Goal: Browse casually: Explore the website without a specific task or goal

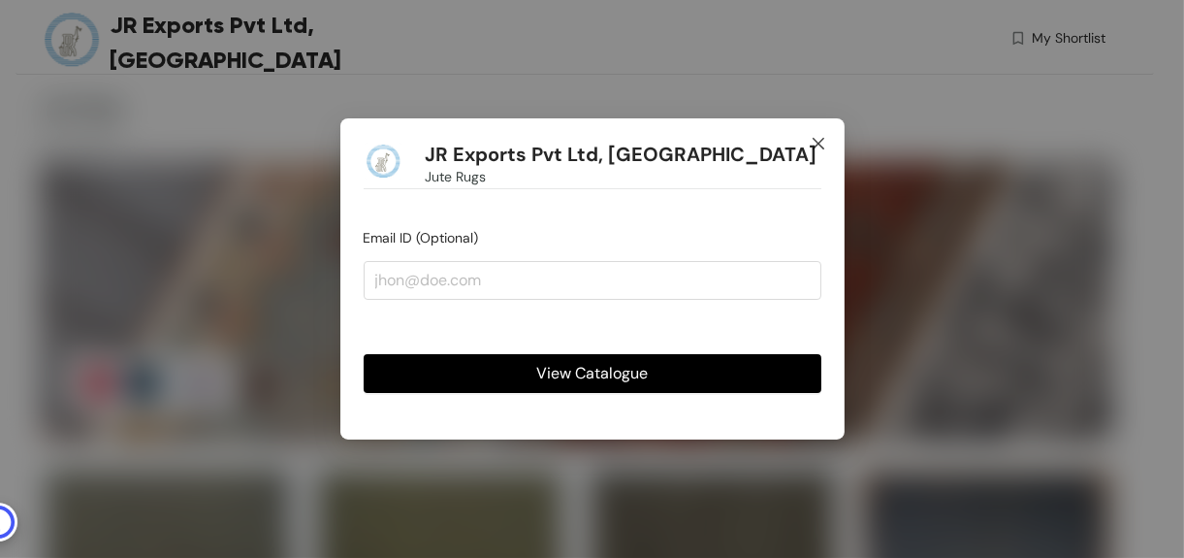
click at [822, 135] on span "Close" at bounding box center [819, 144] width 52 height 52
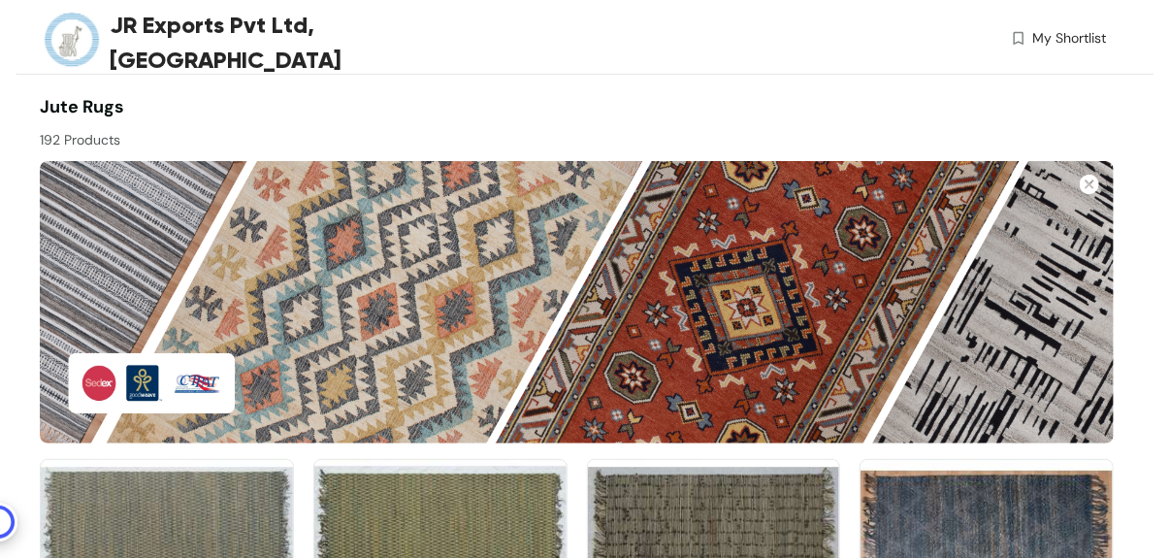
click at [828, 121] on div at bounding box center [845, 122] width 537 height 56
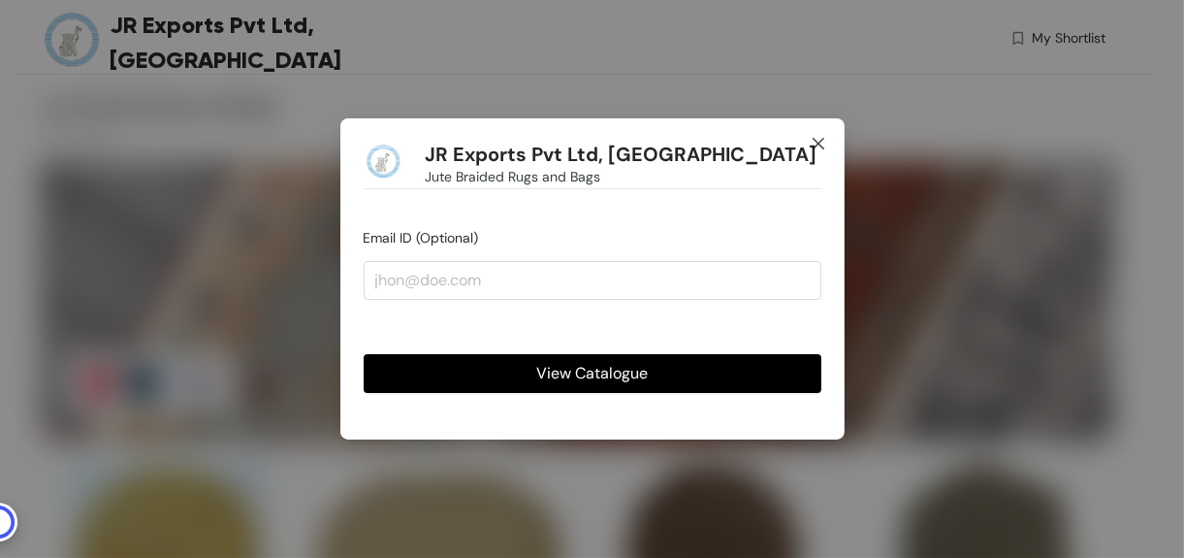
click at [819, 135] on span "Close" at bounding box center [819, 144] width 52 height 52
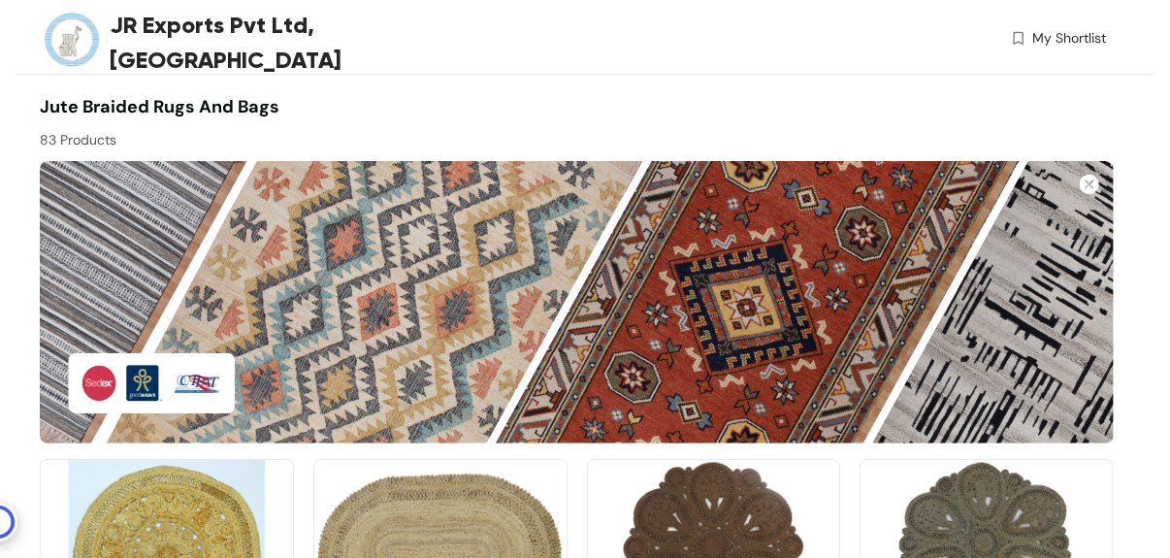
click at [1005, 78] on div "JR Exports Pvt Ltd, Varanasi My Shortlist" at bounding box center [573, 42] width 1066 height 84
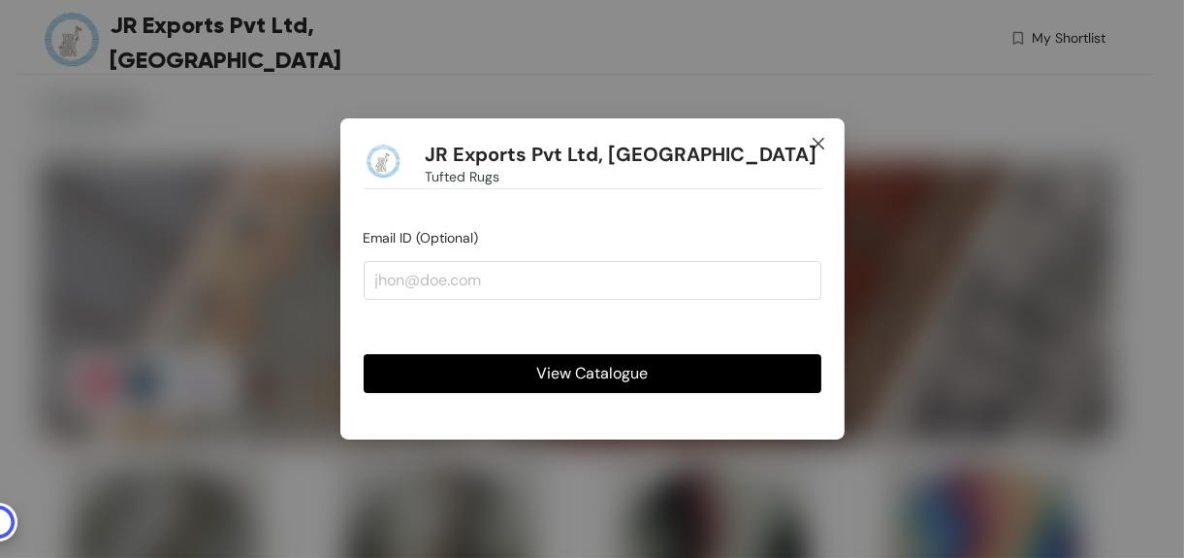
click at [822, 130] on span "Close" at bounding box center [819, 144] width 52 height 52
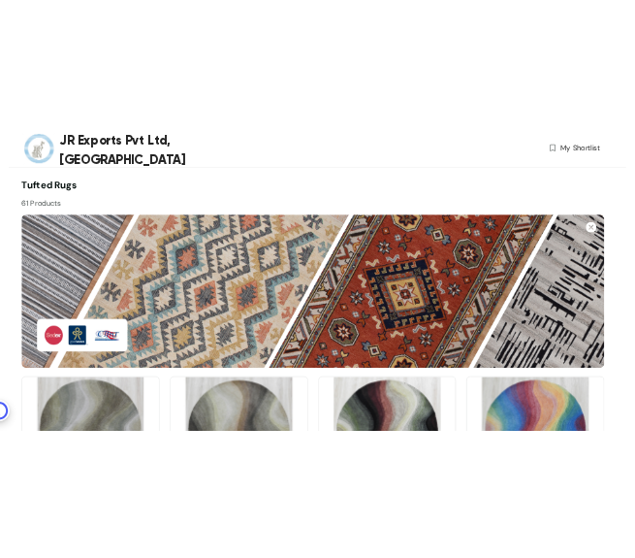
scroll to position [669, 0]
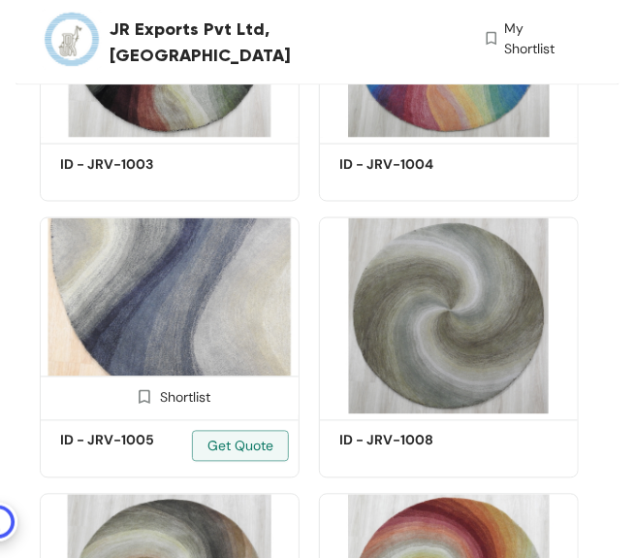
click at [182, 319] on img at bounding box center [170, 315] width 260 height 196
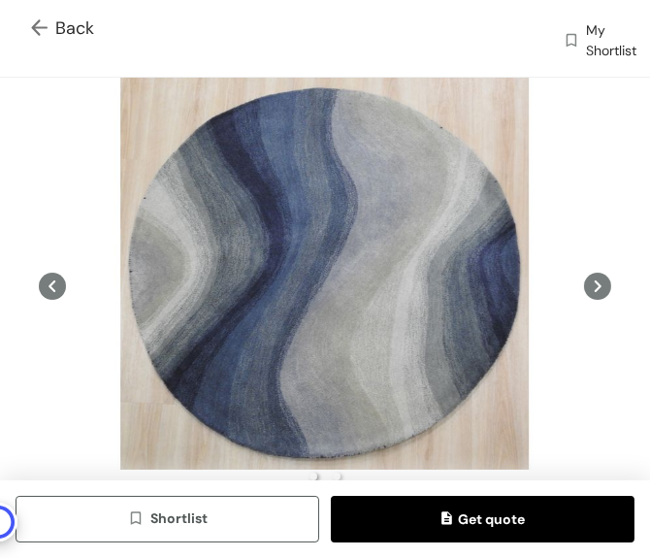
click at [26, 17] on div "Back My Shortlist" at bounding box center [325, 38] width 650 height 77
click at [37, 28] on img at bounding box center [43, 29] width 24 height 20
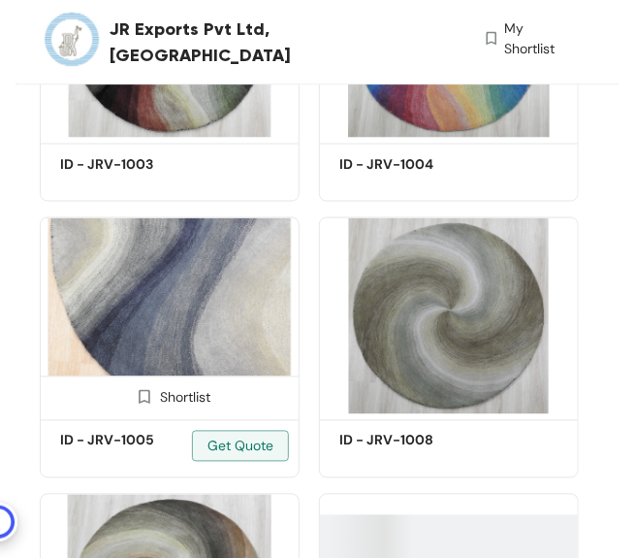
scroll to position [634, 0]
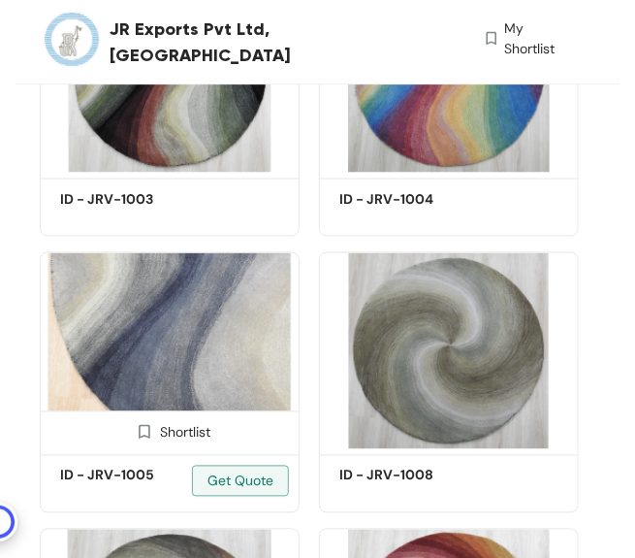
click at [130, 340] on img at bounding box center [170, 350] width 260 height 196
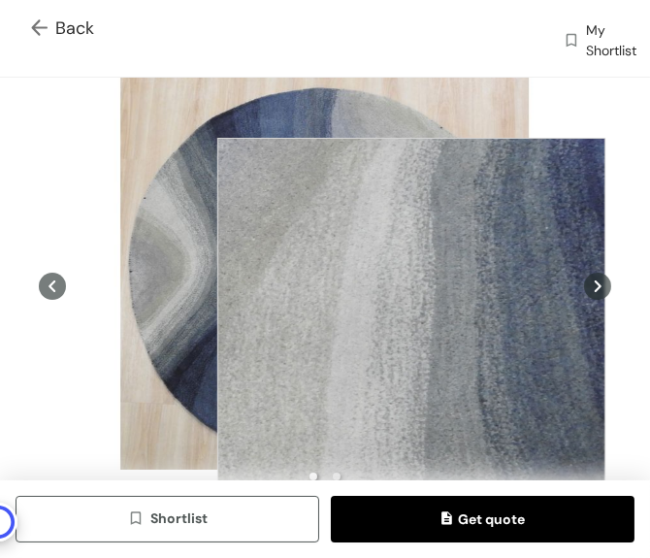
click at [411, 332] on div at bounding box center [411, 332] width 388 height 388
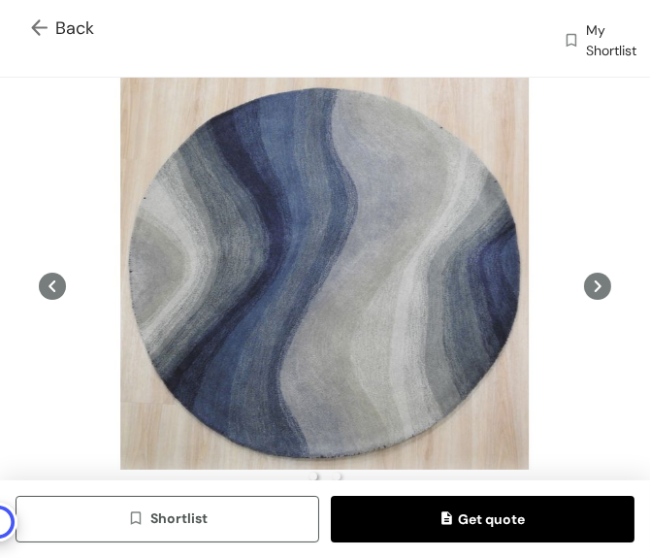
click at [35, 33] on img at bounding box center [43, 29] width 24 height 20
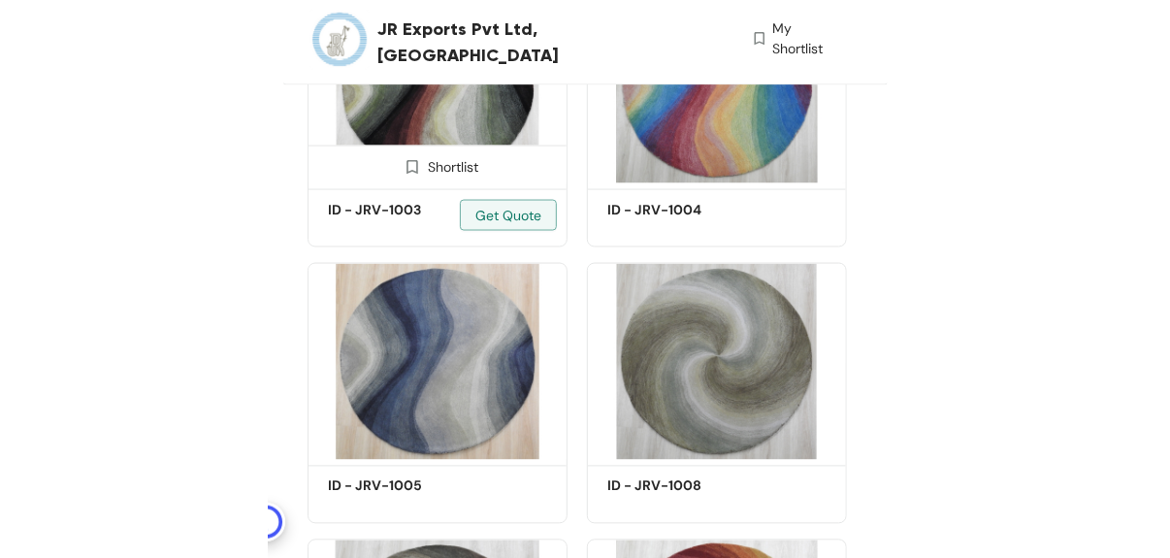
scroll to position [634, 0]
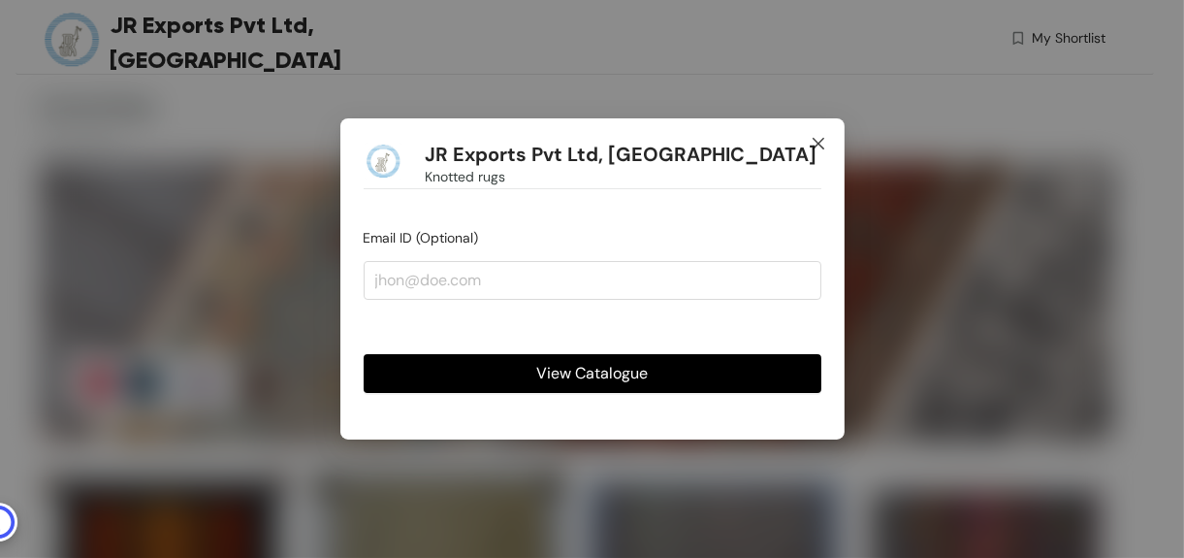
click at [816, 138] on icon "close" at bounding box center [819, 144] width 16 height 16
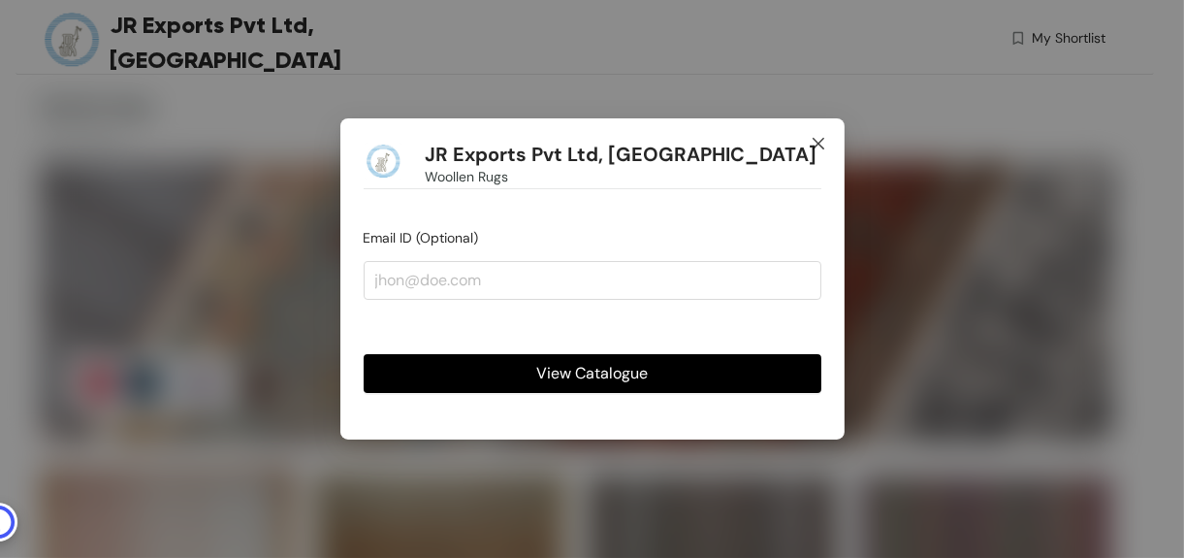
click at [819, 140] on icon "close" at bounding box center [819, 144] width 16 height 16
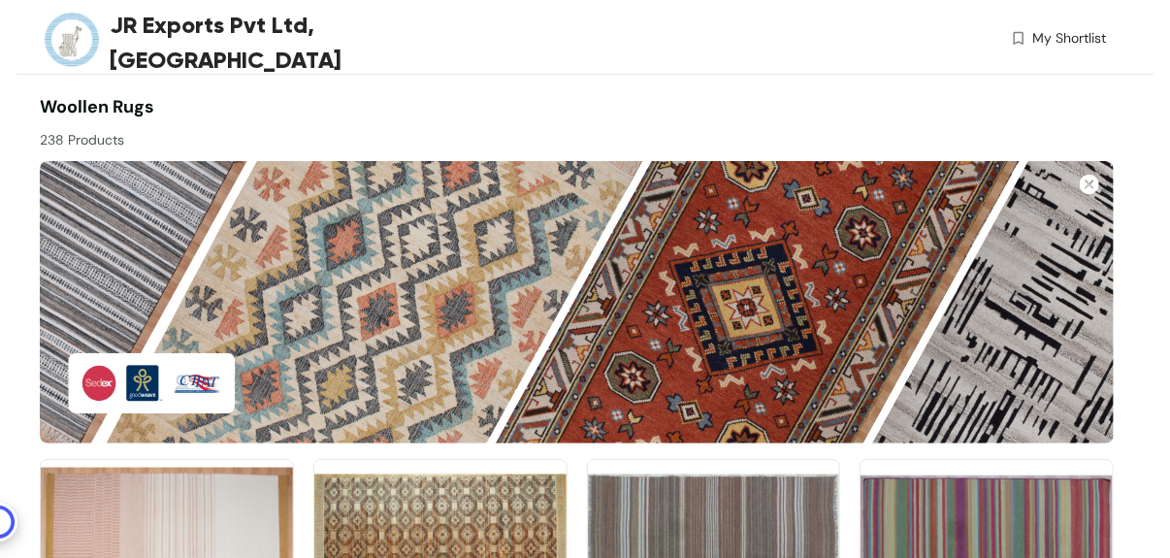
click at [895, 113] on div at bounding box center [845, 122] width 537 height 56
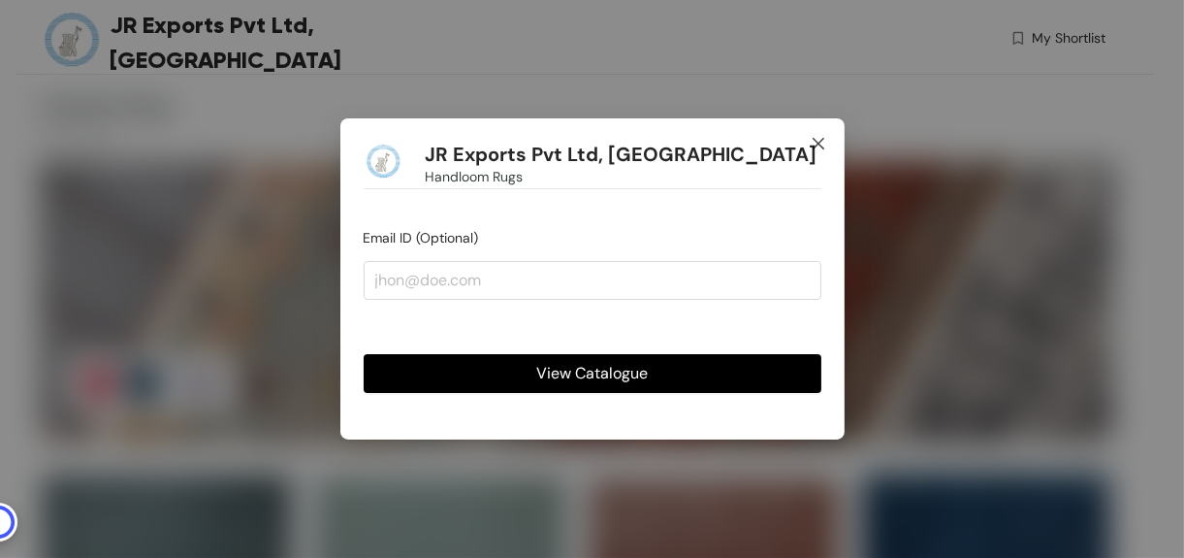
click at [823, 141] on icon "close" at bounding box center [819, 144] width 16 height 16
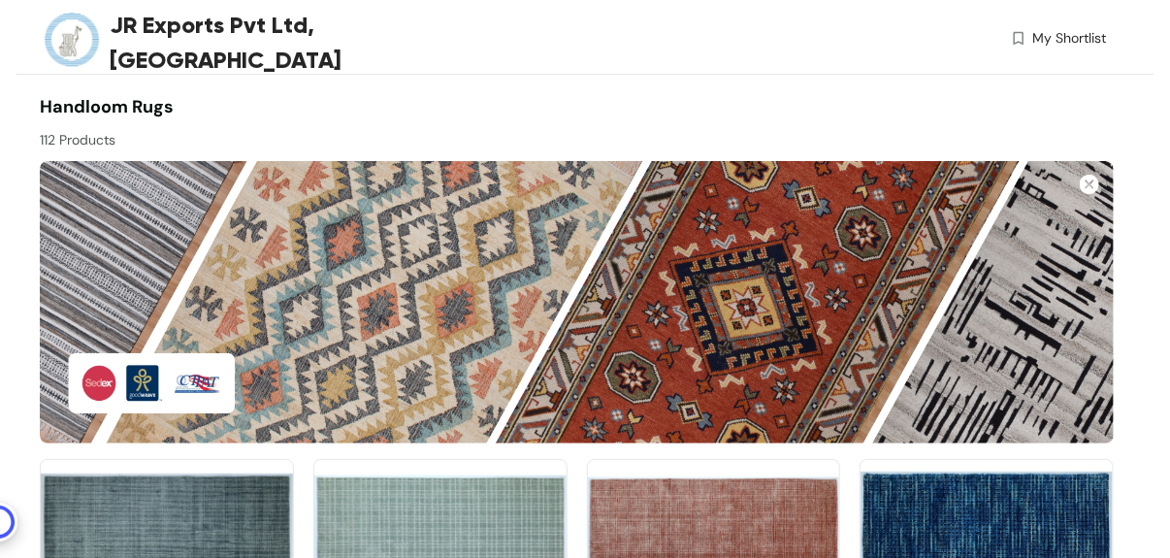
scroll to position [3112, 0]
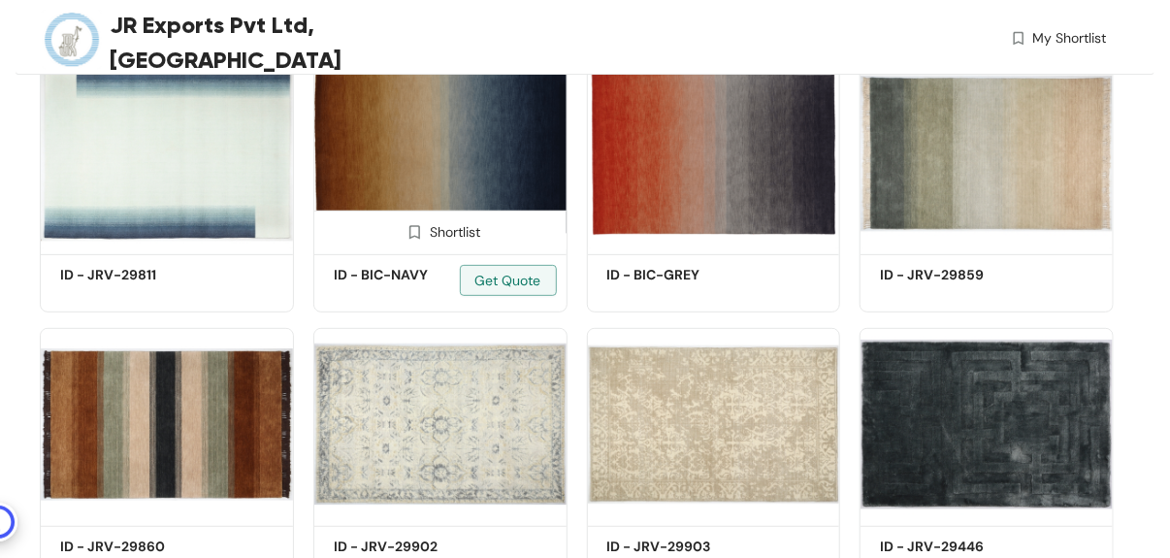
click at [469, 185] on img at bounding box center [440, 152] width 254 height 191
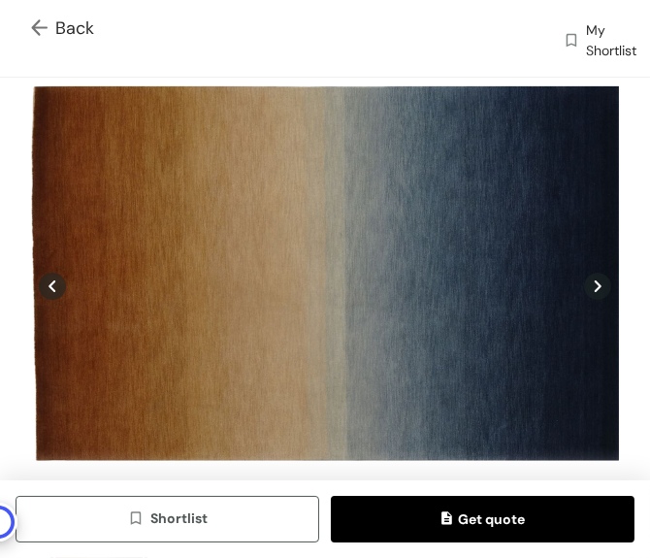
click at [34, 21] on img at bounding box center [43, 29] width 24 height 20
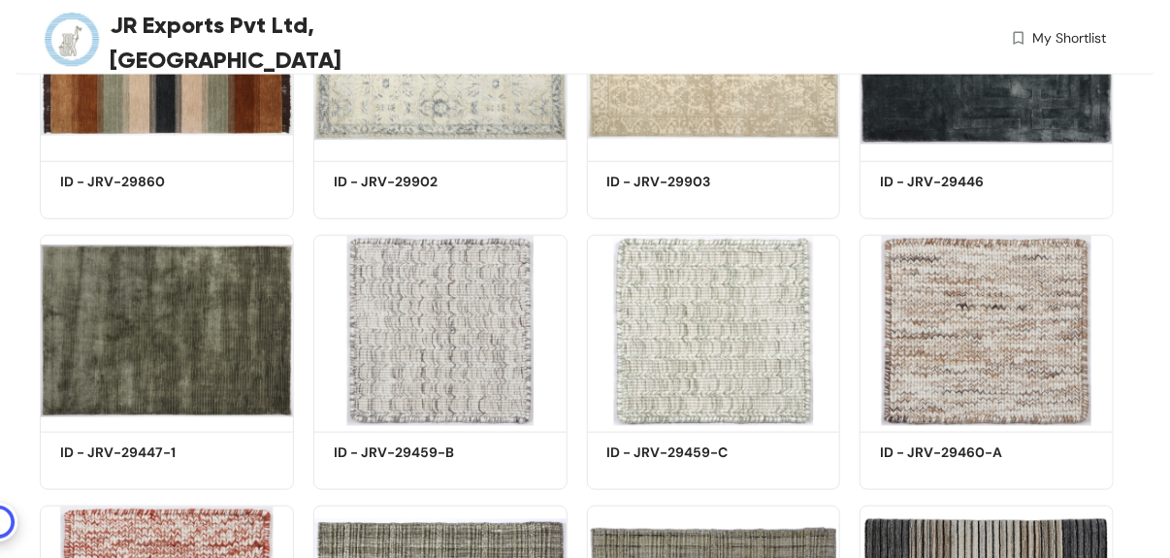
scroll to position [3488, 0]
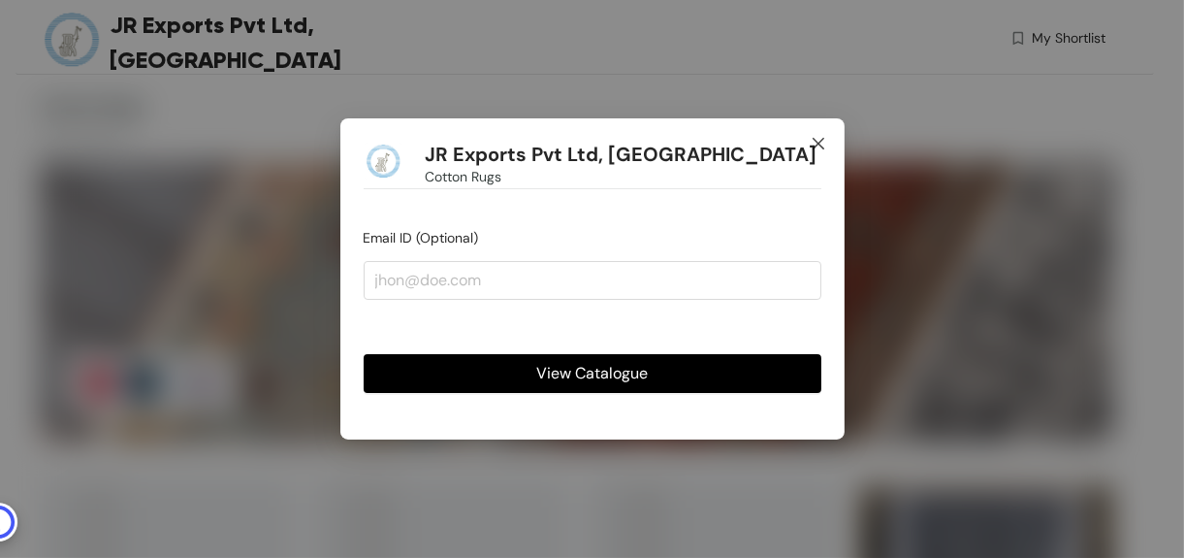
click at [811, 144] on icon "close" at bounding box center [819, 144] width 16 height 16
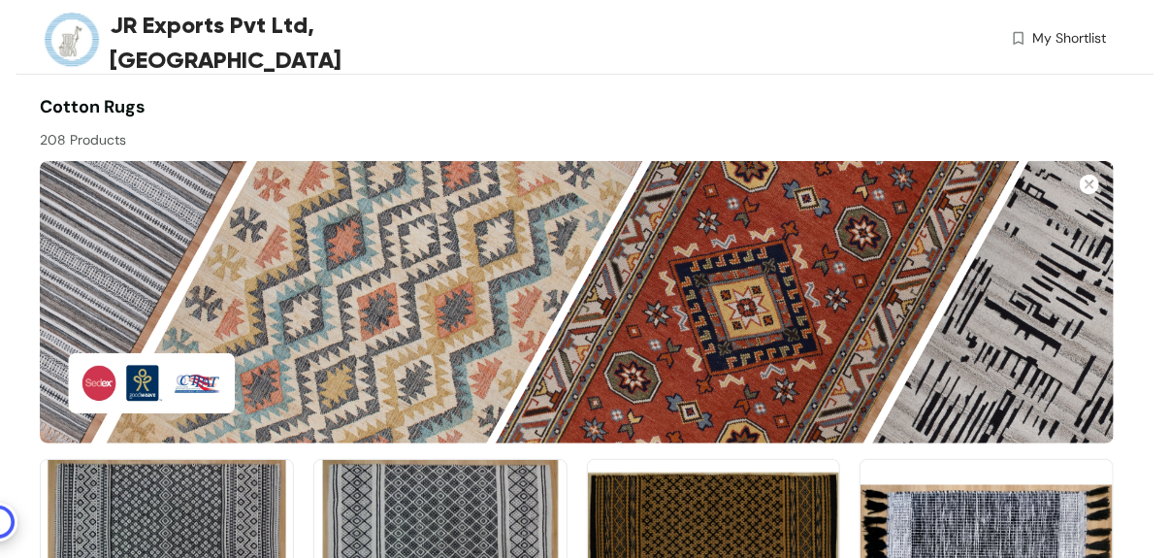
click at [574, 29] on div "My Shortlist" at bounding box center [840, 42] width 534 height 28
click at [941, 142] on div at bounding box center [845, 122] width 537 height 56
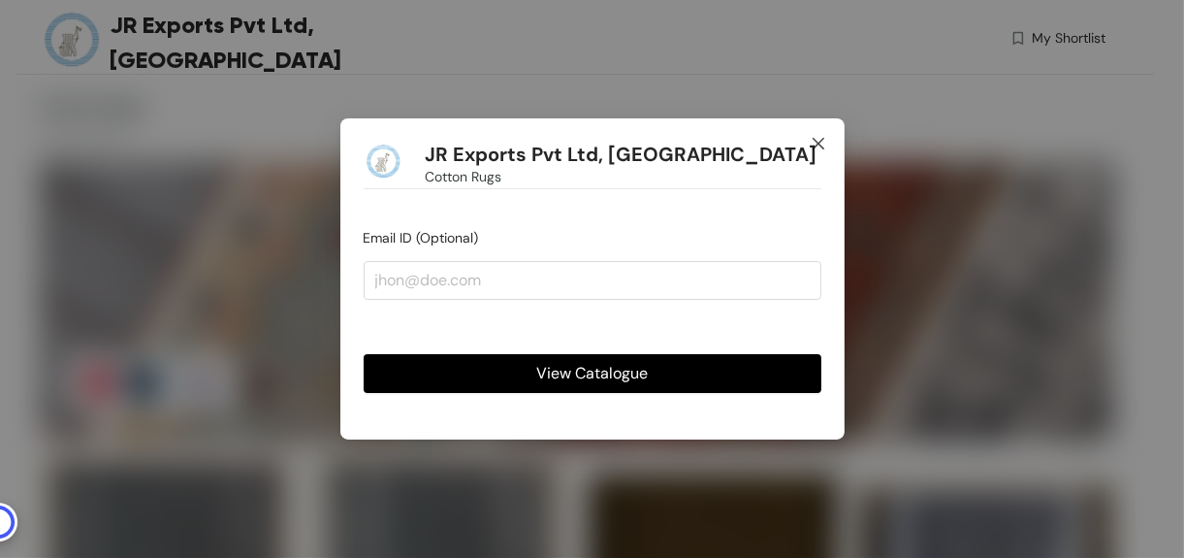
click at [830, 144] on span "Close" at bounding box center [819, 144] width 52 height 52
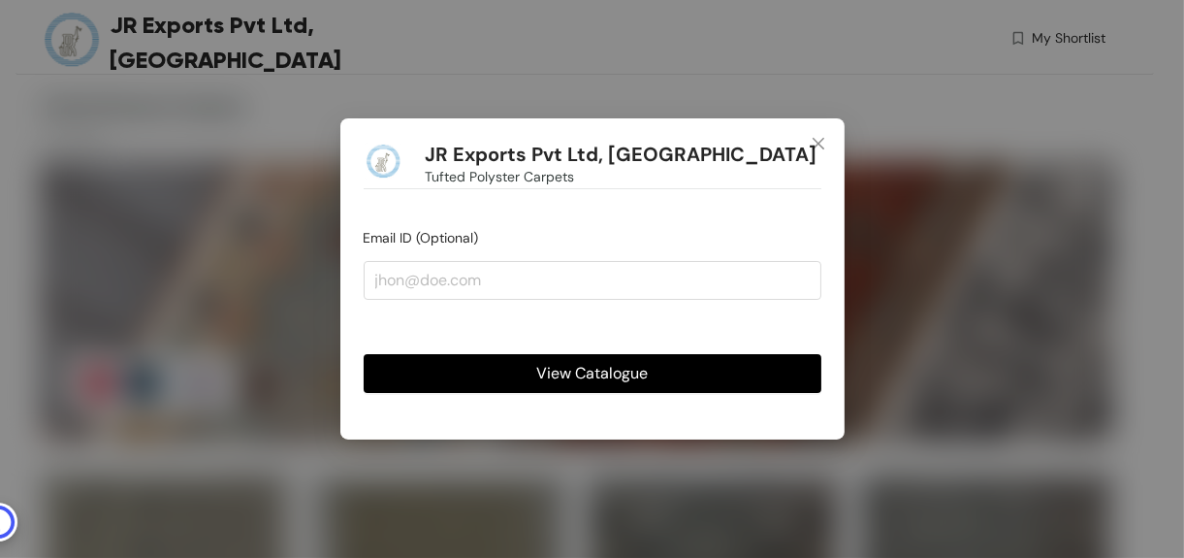
click at [690, 42] on div "JR Exports Pvt Ltd, Varanasi Tufted Polyster Carpets Email ID (Optional) View C…" at bounding box center [592, 279] width 1184 height 558
click at [822, 140] on icon "close" at bounding box center [818, 144] width 12 height 12
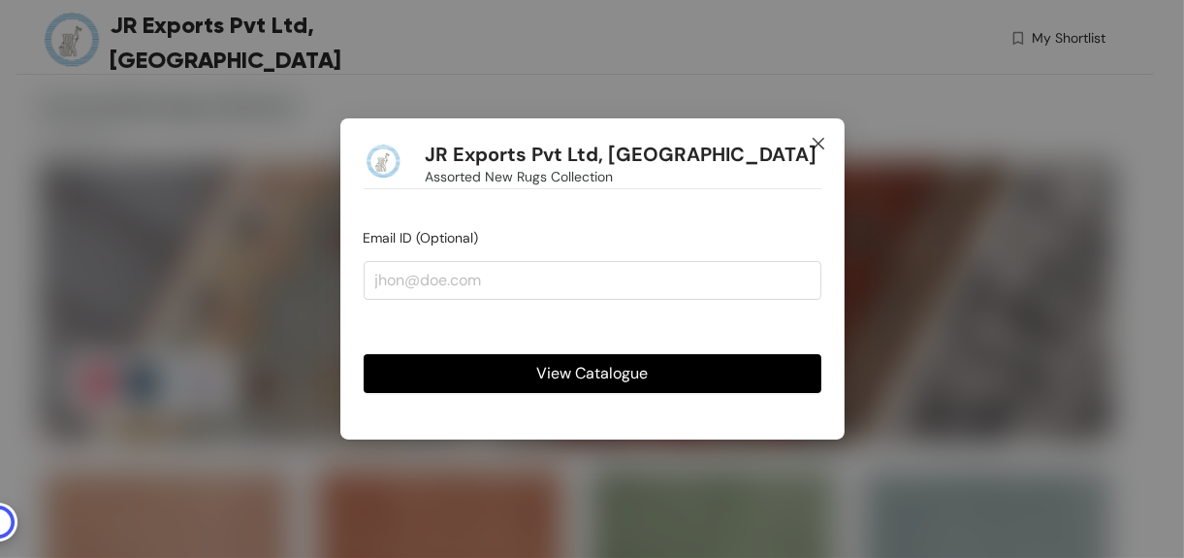
click at [819, 143] on icon "close" at bounding box center [818, 144] width 12 height 12
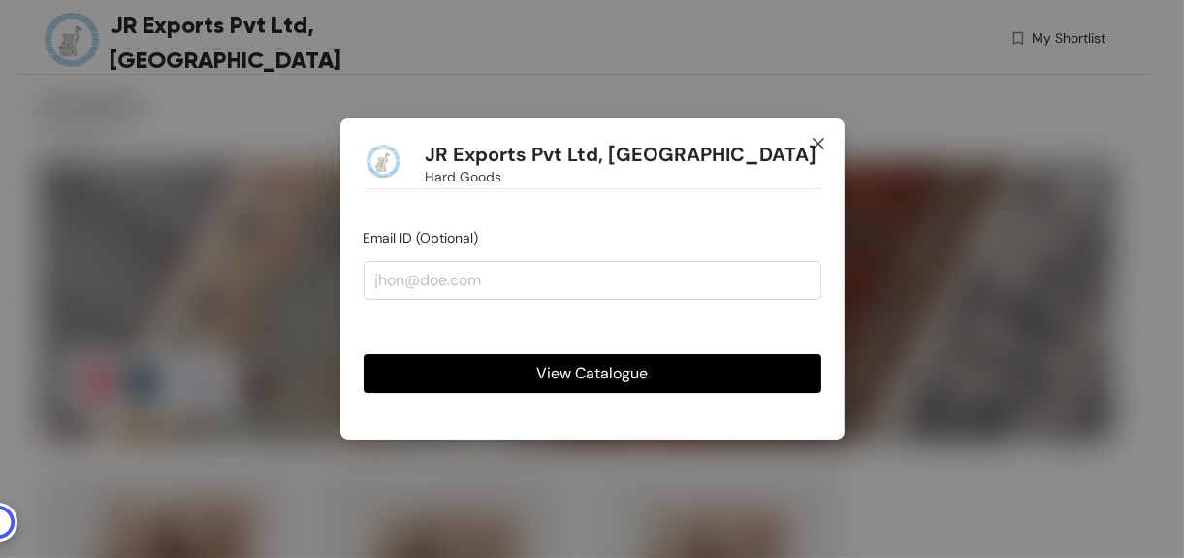
click at [826, 135] on span "Close" at bounding box center [819, 144] width 52 height 52
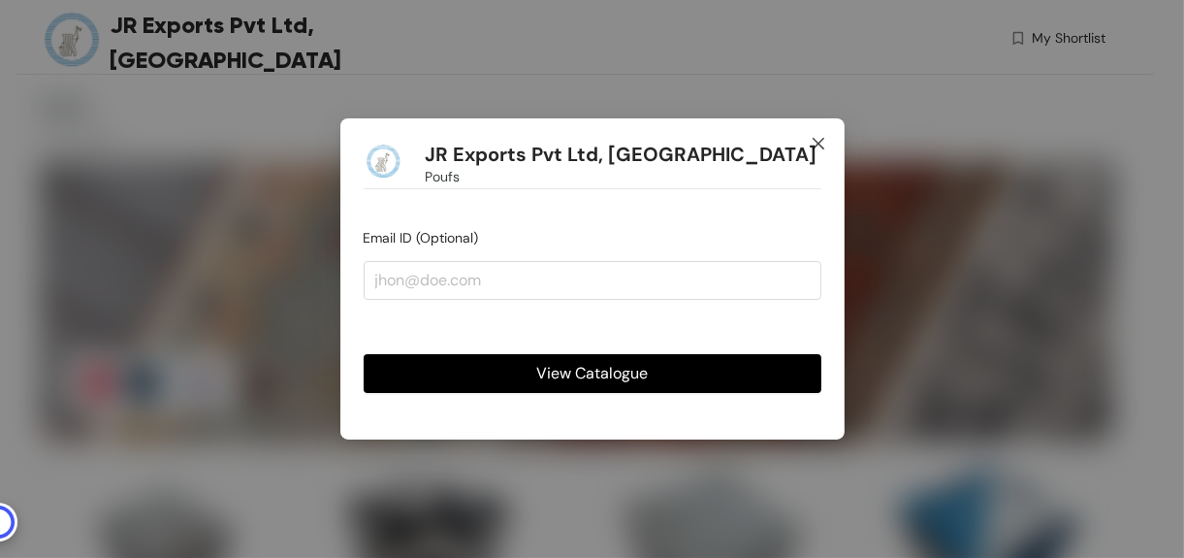
click at [805, 140] on span "Close" at bounding box center [819, 144] width 52 height 52
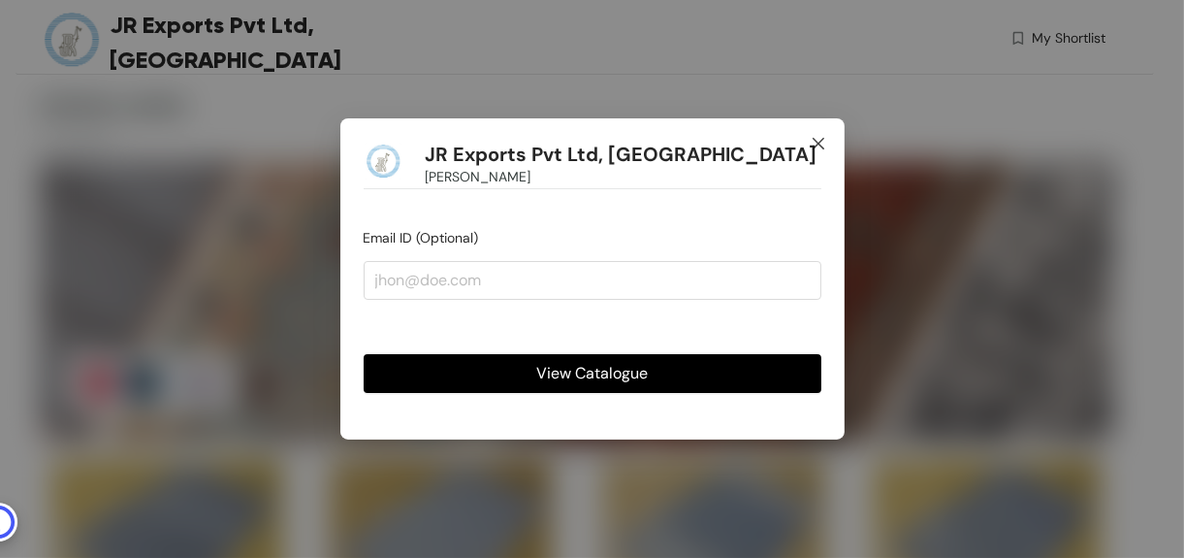
click at [822, 138] on icon "close" at bounding box center [819, 144] width 16 height 16
